Goal: Information Seeking & Learning: Learn about a topic

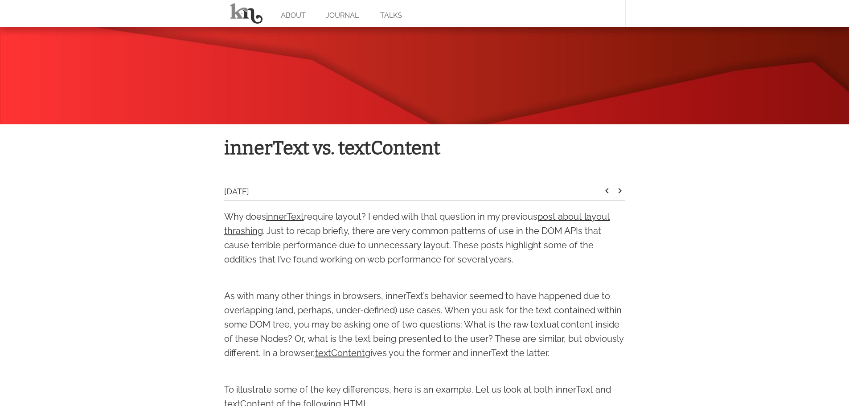
scroll to position [267, 0]
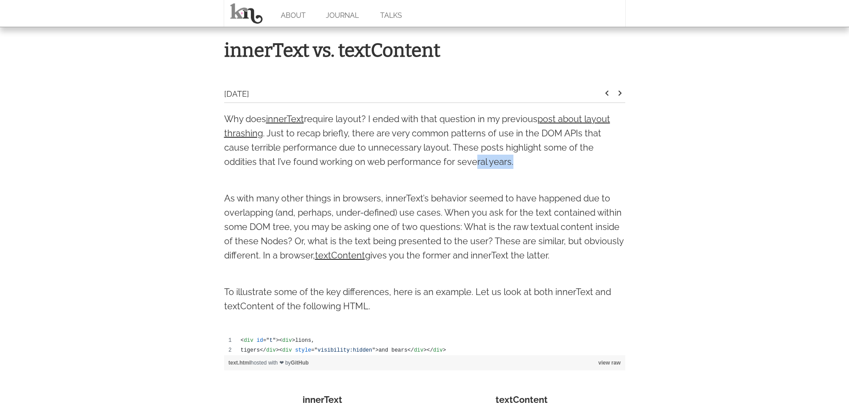
drag, startPoint x: 473, startPoint y: 162, endPoint x: 422, endPoint y: 158, distance: 50.5
click at [422, 158] on p "Why does innerText require layout? I ended with that question in my previous po…" at bounding box center [424, 140] width 401 height 57
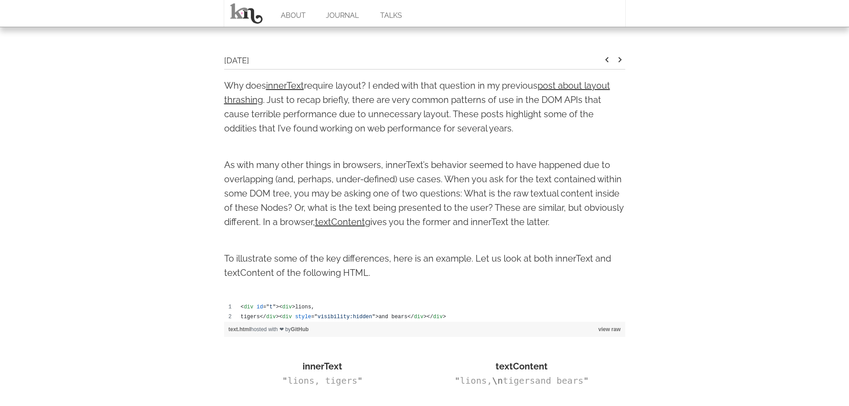
scroll to position [356, 0]
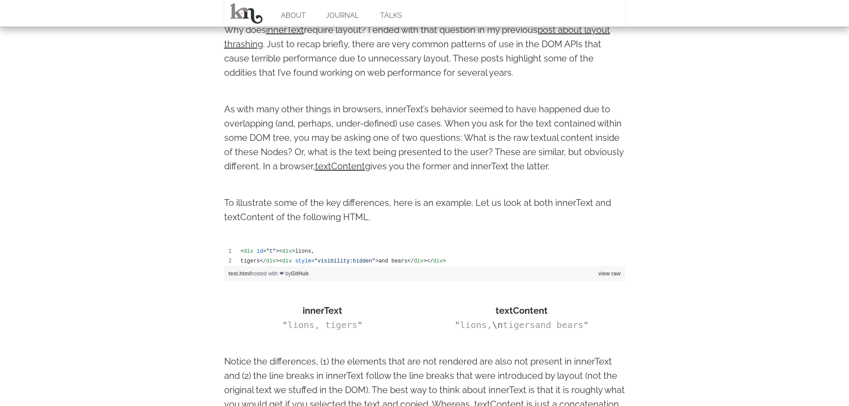
drag, startPoint x: 565, startPoint y: 166, endPoint x: 498, endPoint y: 165, distance: 67.3
click at [498, 165] on p "As with many other things in browsers, innerText’s behavior seemed to have happ…" at bounding box center [424, 137] width 401 height 71
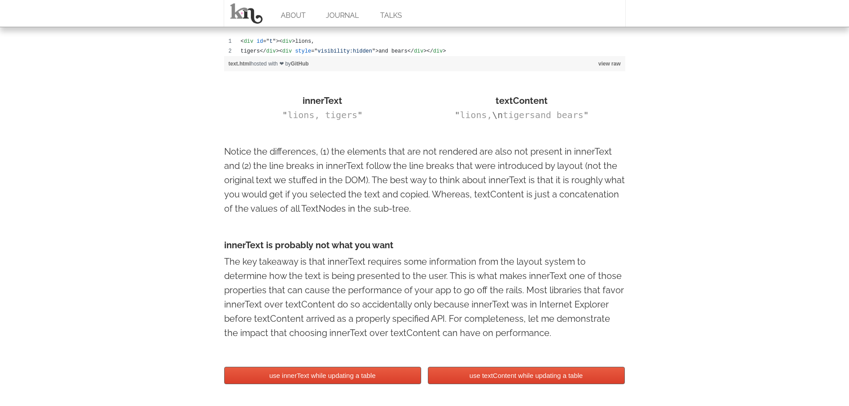
scroll to position [579, 0]
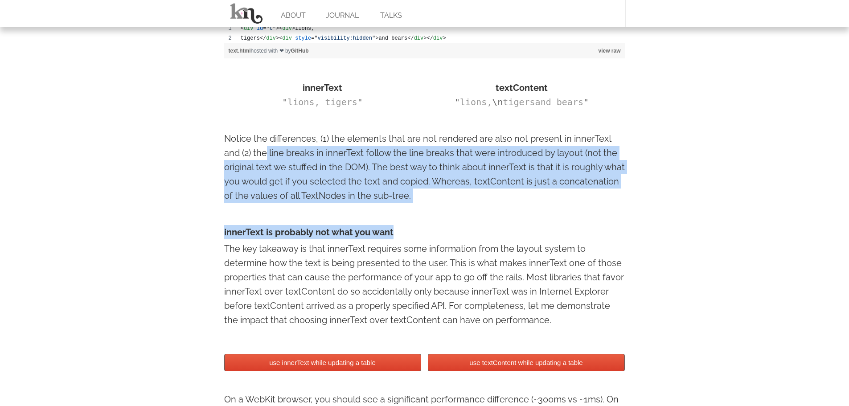
drag, startPoint x: 407, startPoint y: 207, endPoint x: 262, endPoint y: 161, distance: 151.6
click at [247, 153] on div "Why does innerText require layout? I ended with that question in my previous po…" at bounding box center [424, 290] width 401 height 980
click at [309, 164] on p "Notice the differences, (1) the elements that are not rendered are also not pre…" at bounding box center [424, 166] width 401 height 71
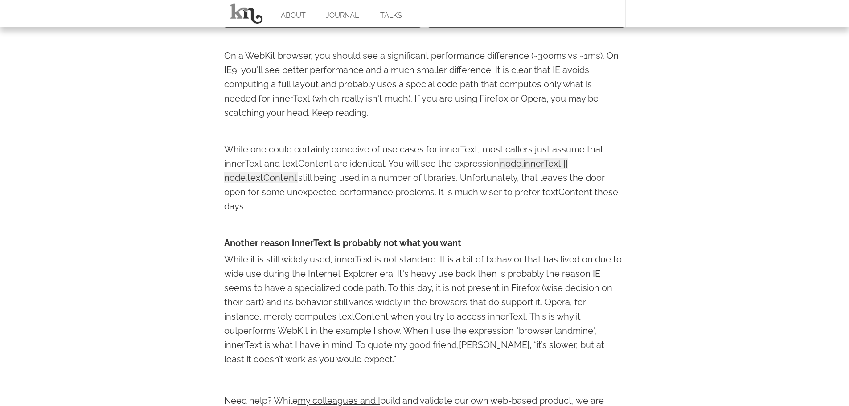
scroll to position [980, 0]
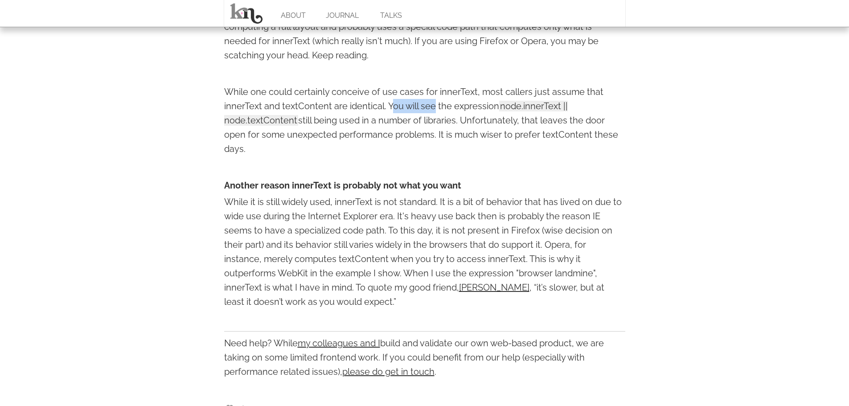
drag, startPoint x: 391, startPoint y: 108, endPoint x: 321, endPoint y: 112, distance: 70.1
click at [390, 112] on p "While one could certainly conceive of use cases for innerText, most callers jus…" at bounding box center [424, 120] width 401 height 71
drag, startPoint x: 306, startPoint y: 122, endPoint x: 358, endPoint y: 143, distance: 56.5
click at [358, 143] on p "While one could certainly conceive of use cases for innerText, most callers jus…" at bounding box center [424, 120] width 401 height 71
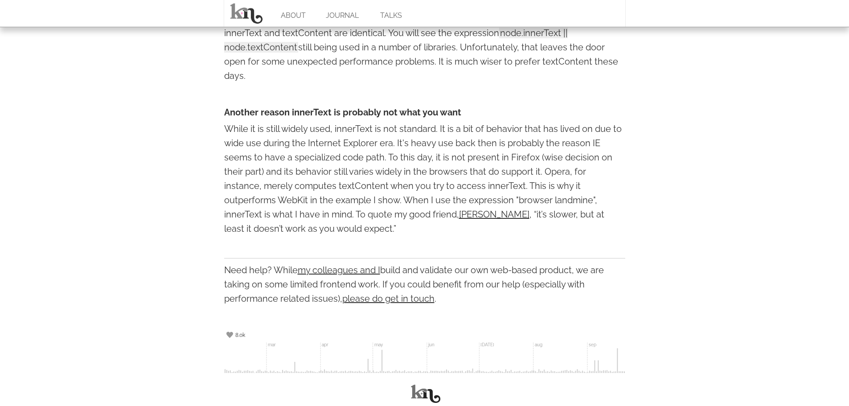
scroll to position [1056, 0]
